Goal: Information Seeking & Learning: Learn about a topic

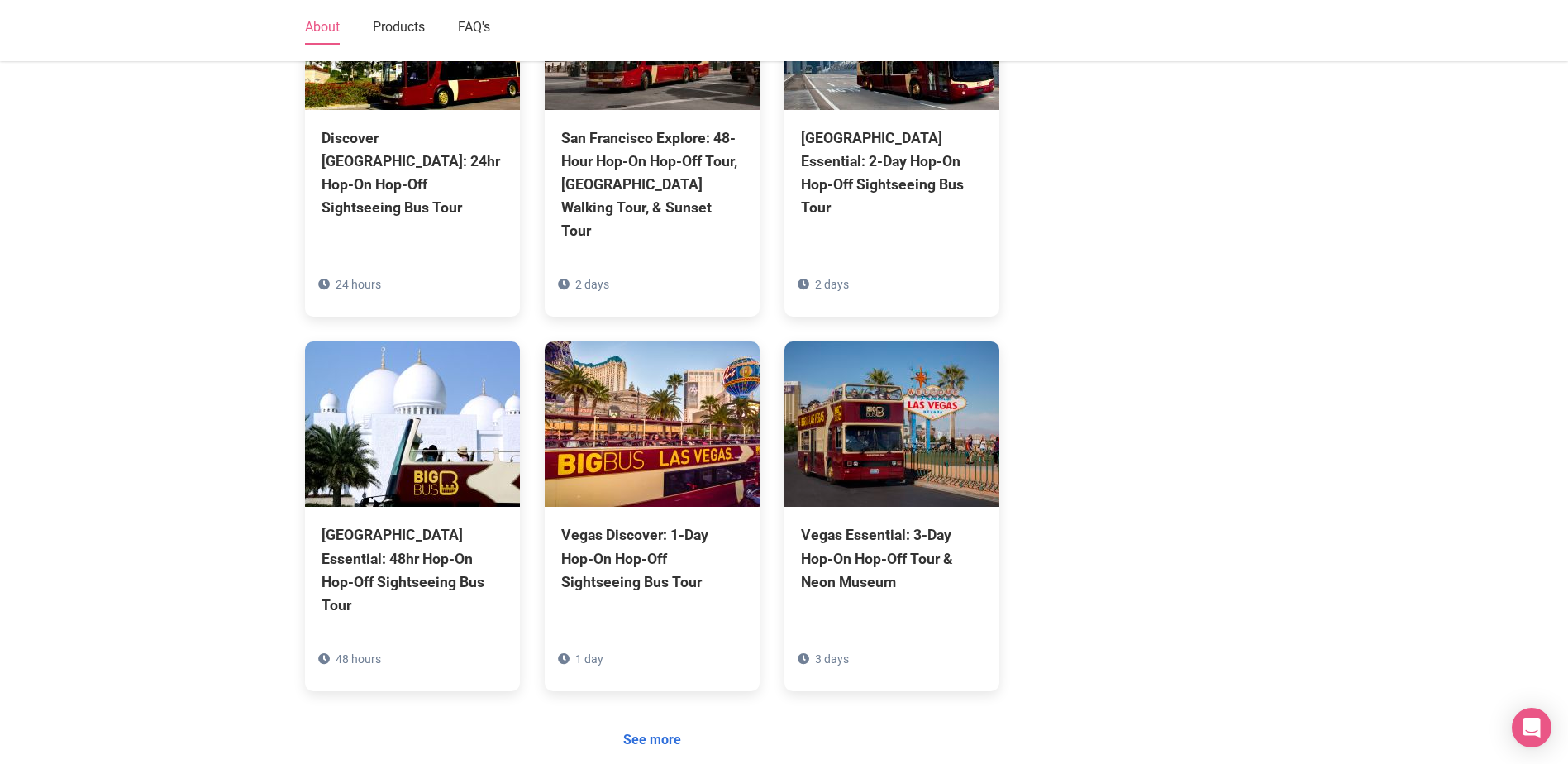
scroll to position [1488, 0]
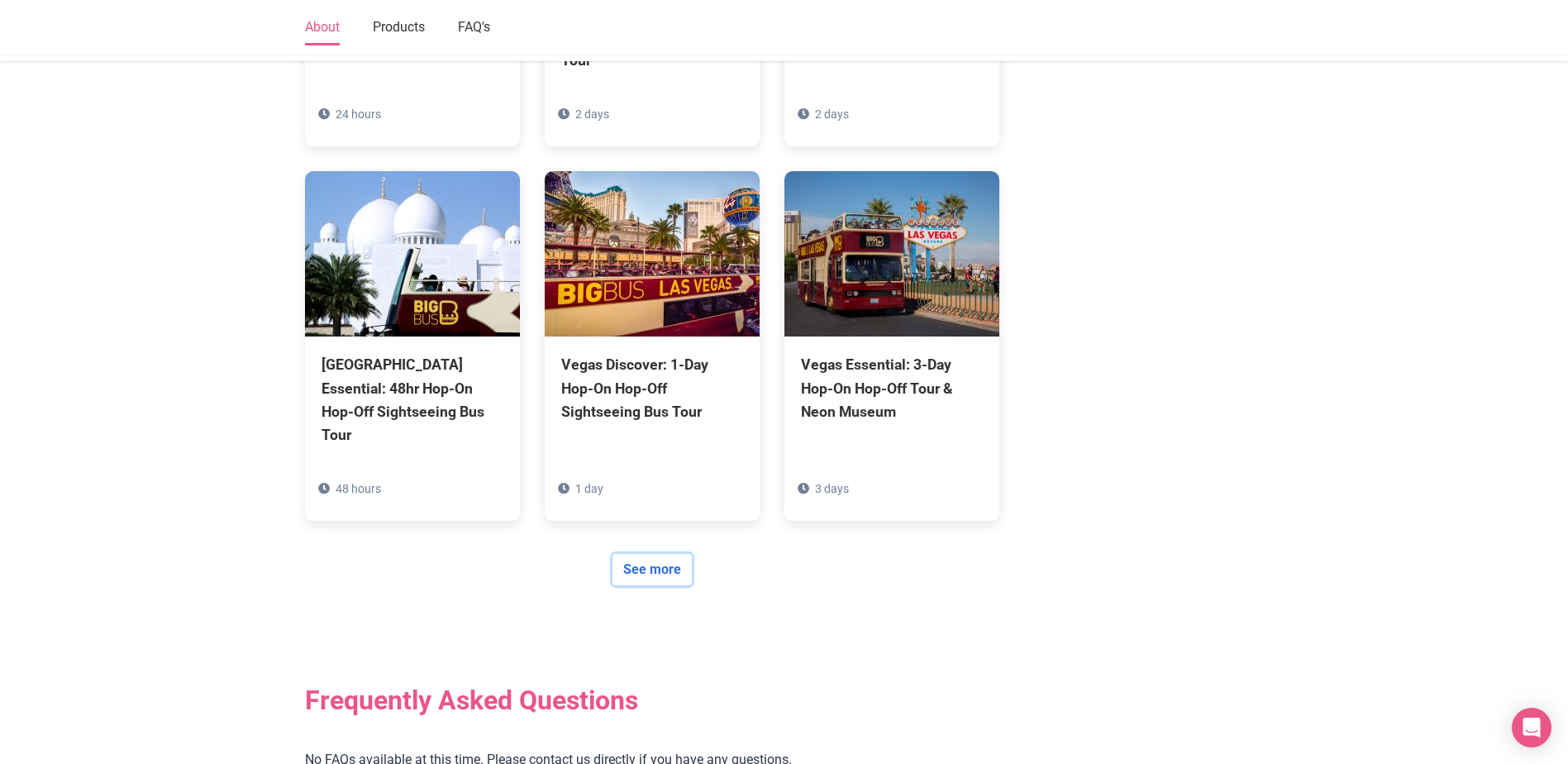
click at [662, 554] on link "See more" at bounding box center [652, 570] width 80 height 32
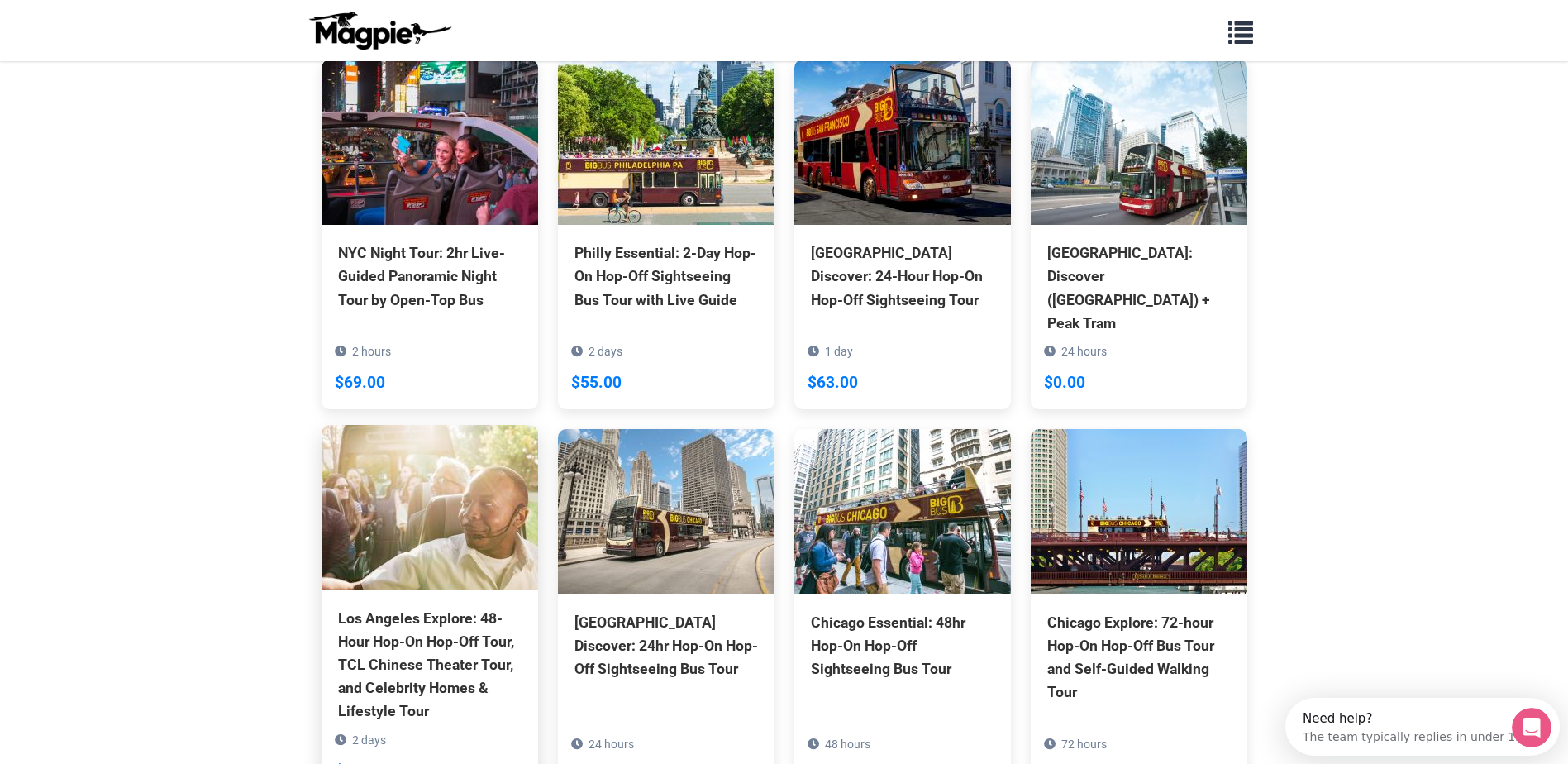
click at [391, 634] on div "Los Angeles Explore: 48-Hour Hop-On Hop-Off Tour, TCL Chinese Theater Tour, and…" at bounding box center [430, 666] width 183 height 117
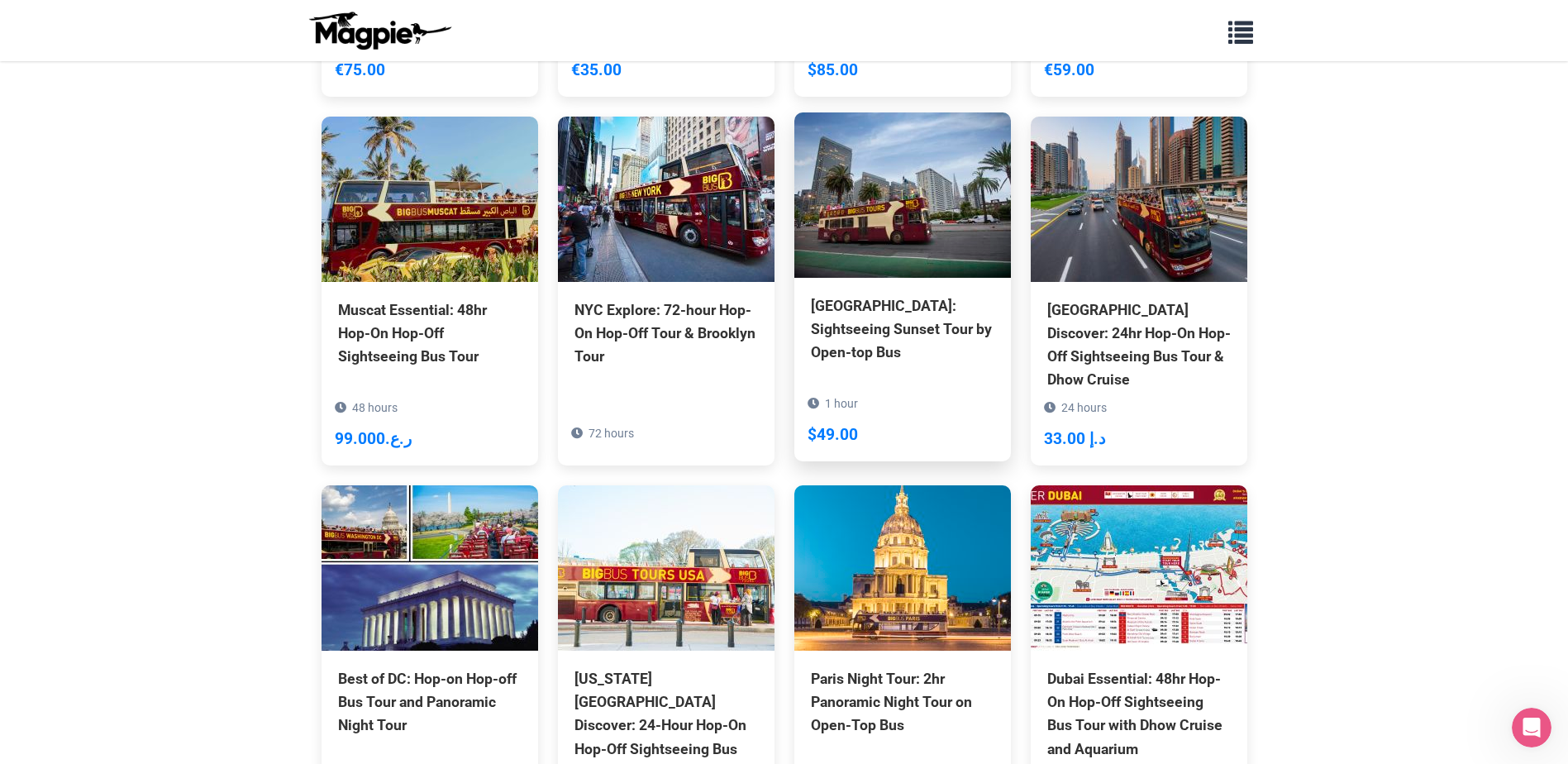
scroll to position [4272, 0]
